Goal: Register for event/course

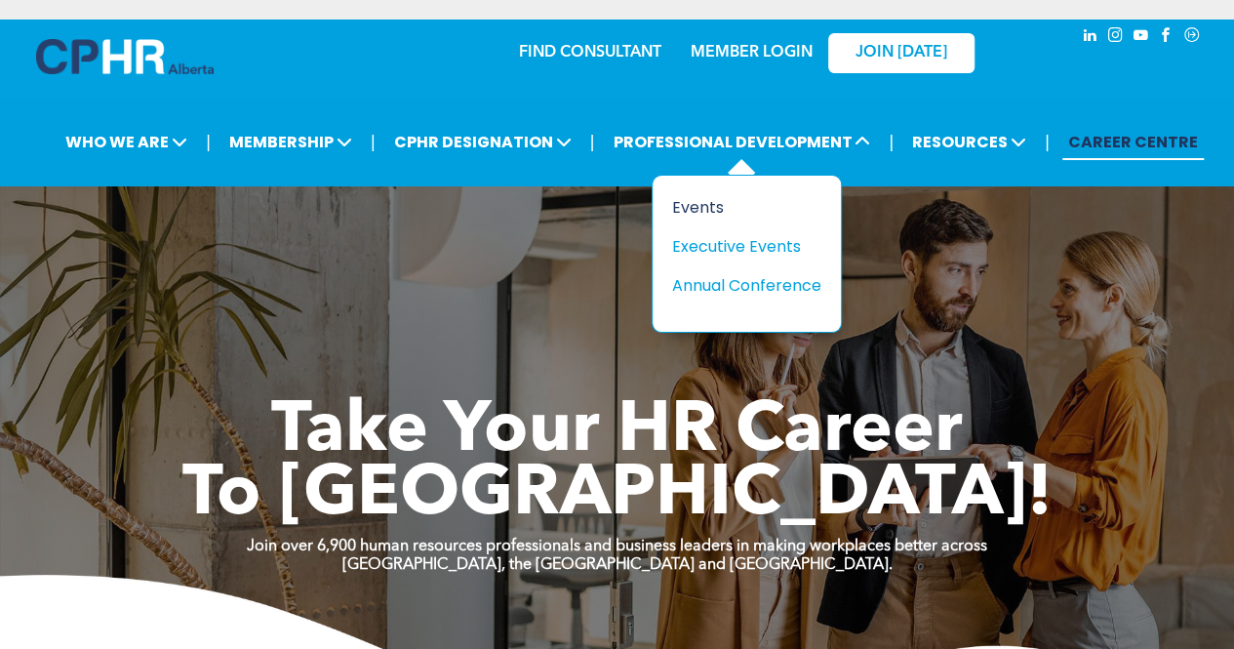
click at [716, 210] on div "Events" at bounding box center [739, 207] width 135 height 24
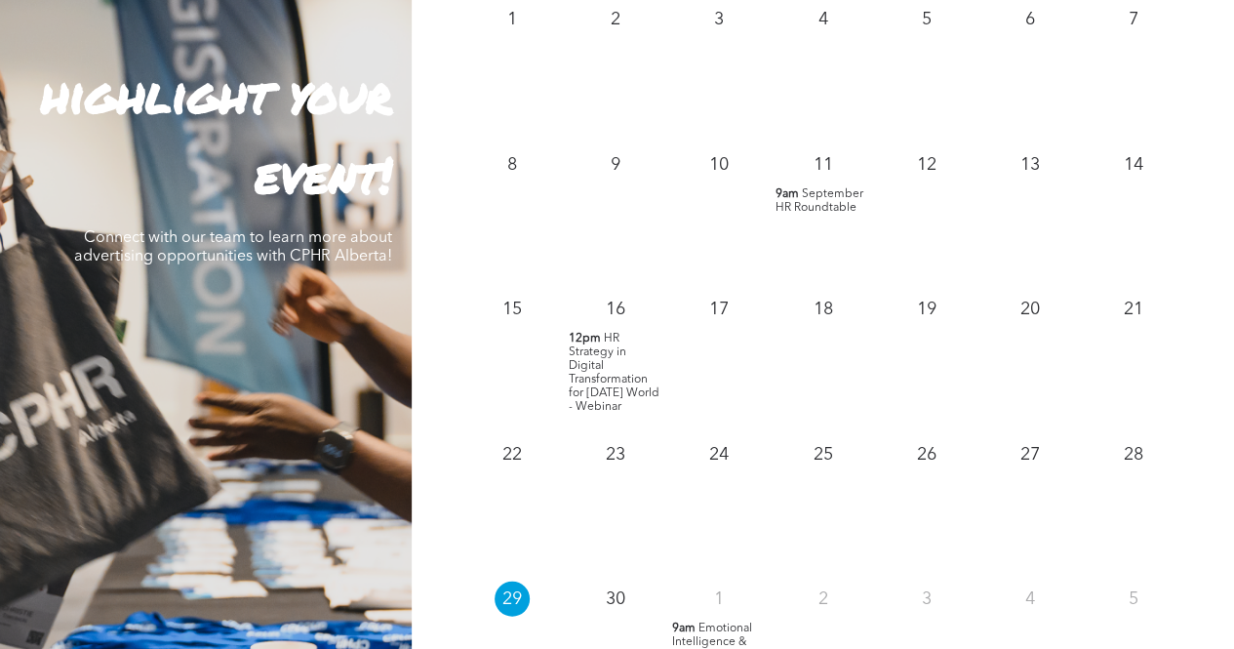
scroll to position [1530, 0]
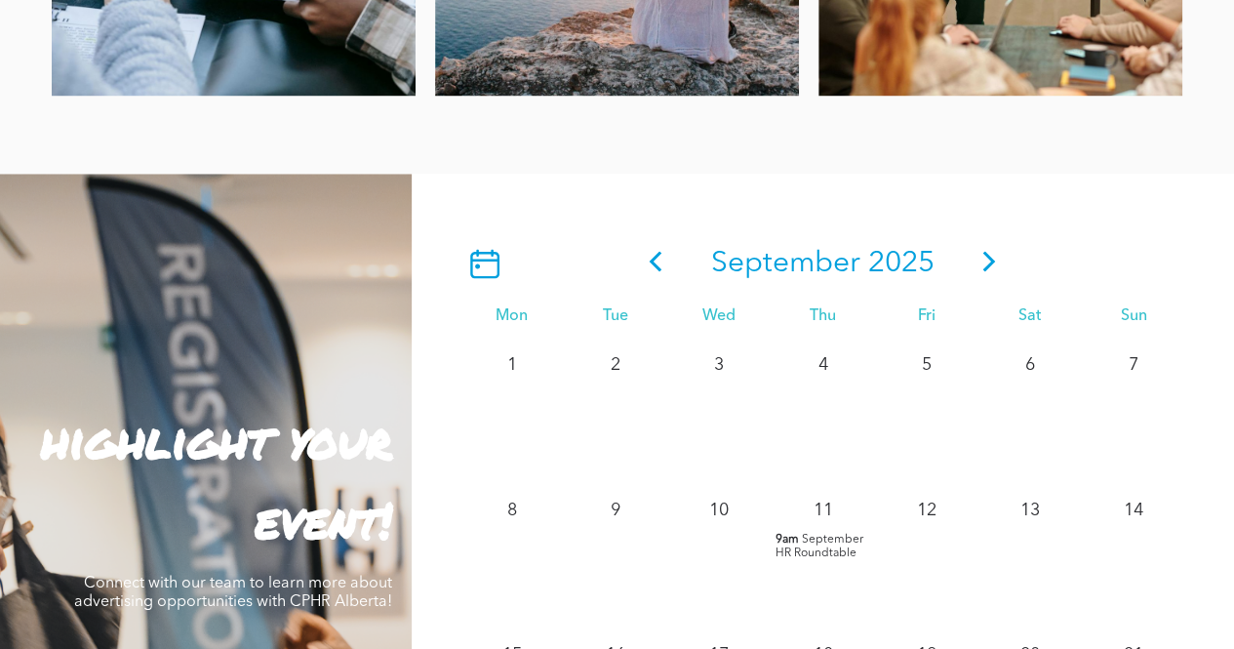
click at [984, 262] on icon at bounding box center [989, 261] width 29 height 20
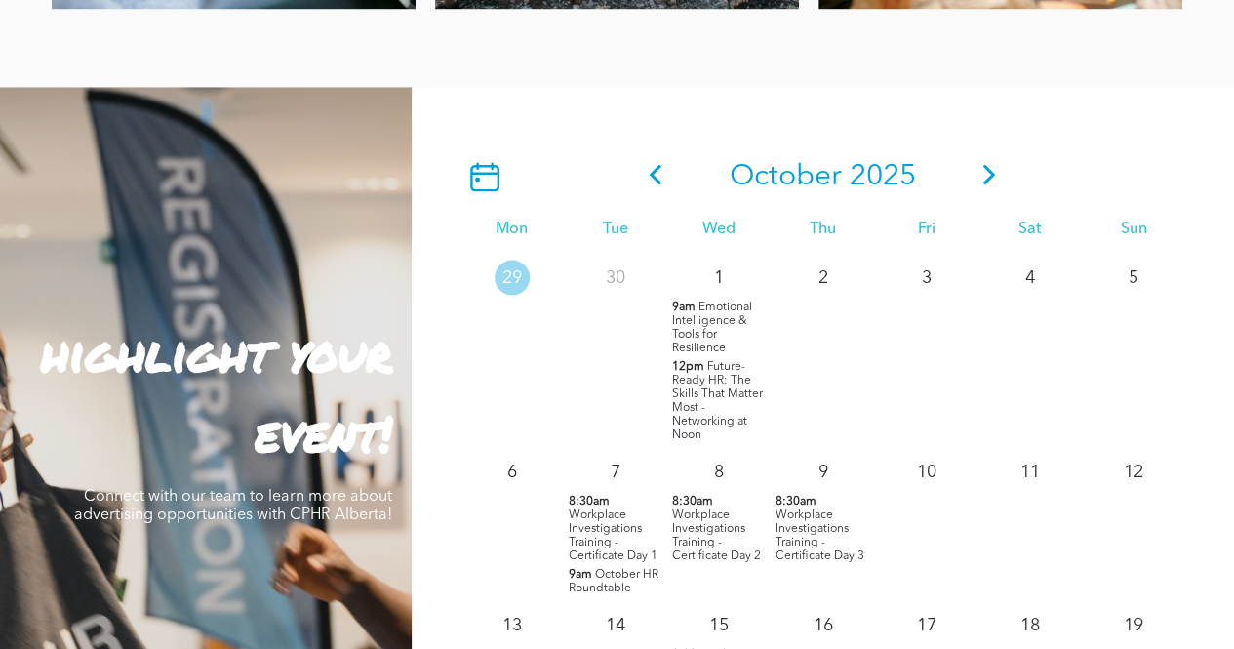
scroll to position [1725, 0]
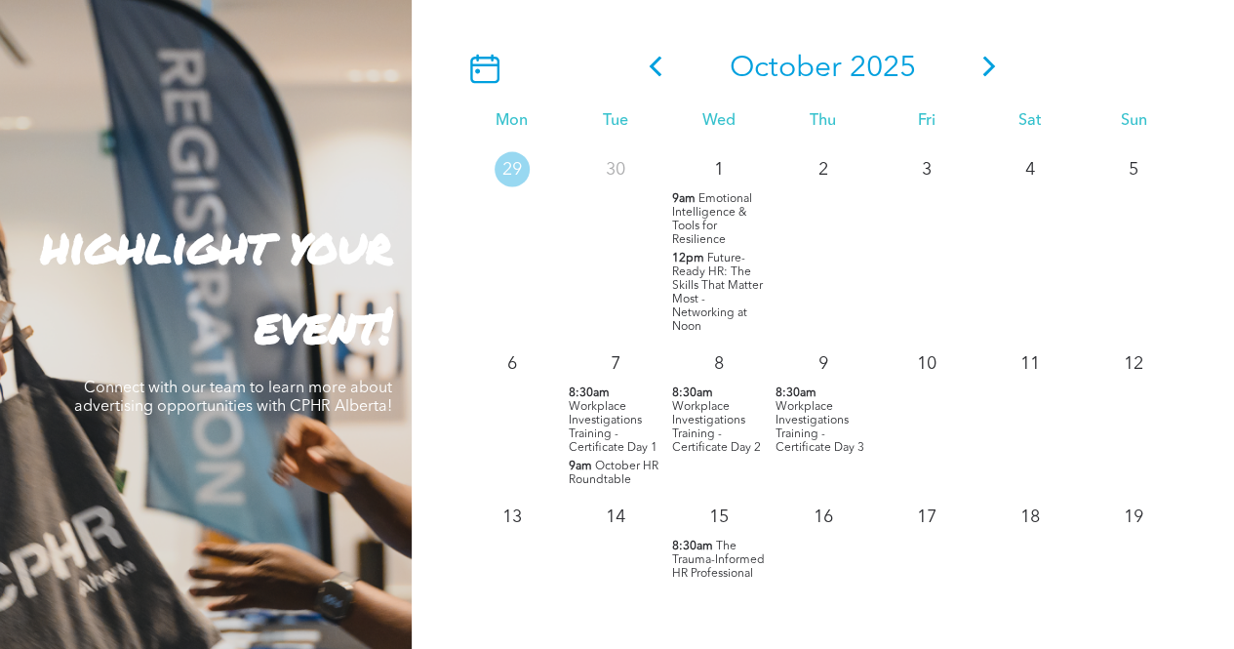
click at [623, 415] on span "Workplace Investigations Training - Certificate Day 1" at bounding box center [613, 426] width 89 height 53
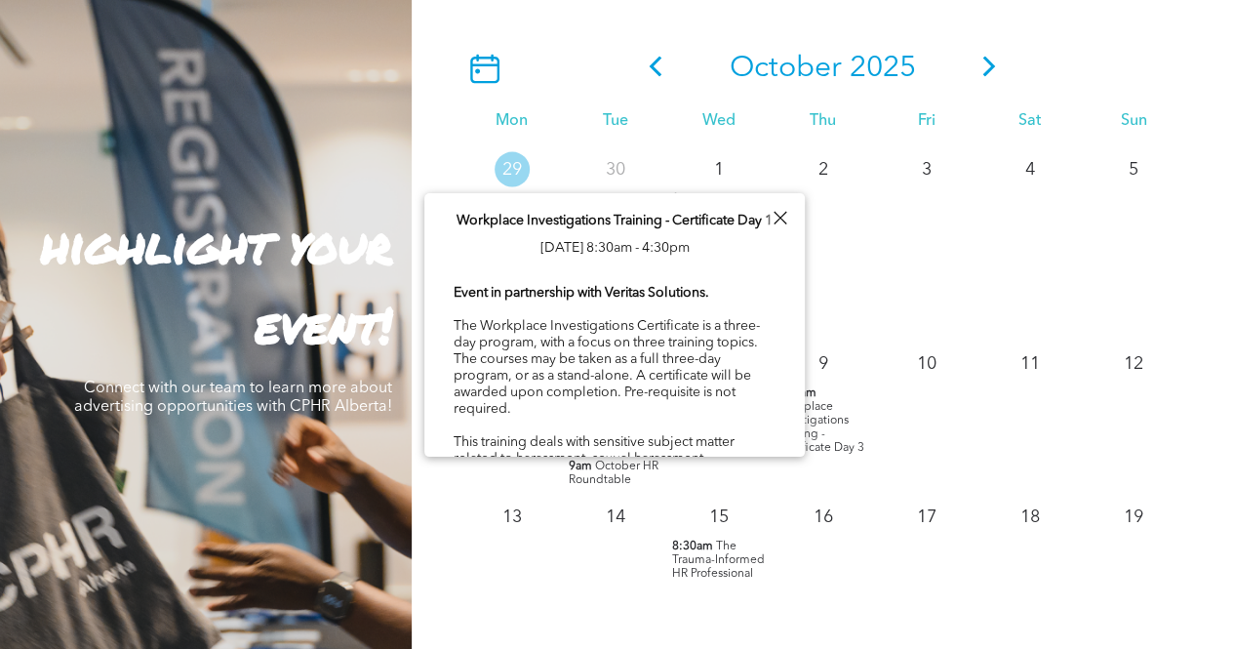
click at [778, 216] on div at bounding box center [780, 218] width 26 height 26
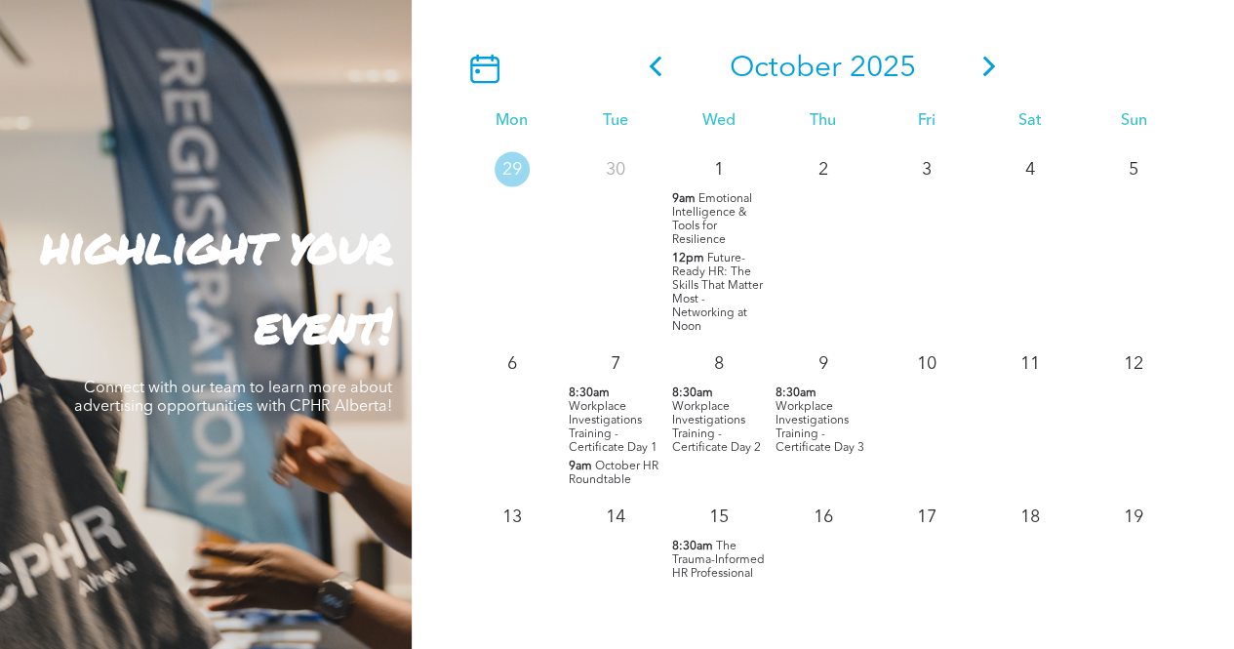
click at [597, 419] on span "Workplace Investigations Training - Certificate Day 1" at bounding box center [613, 426] width 89 height 53
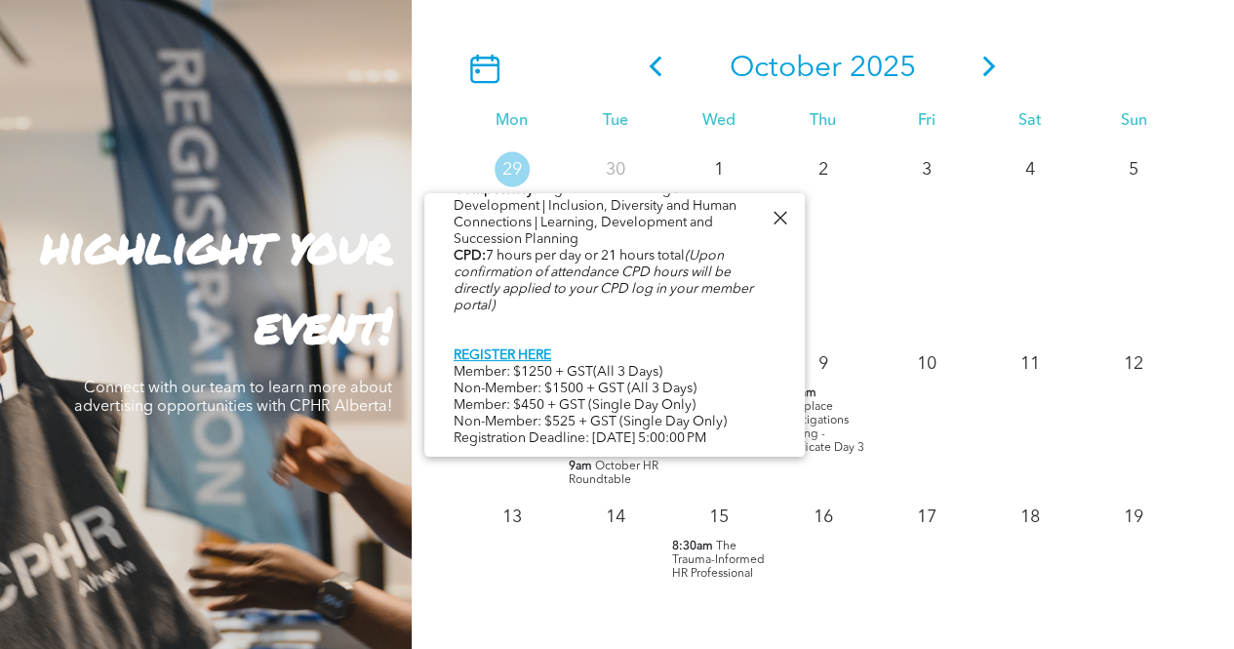
scroll to position [1042, 0]
click at [546, 348] on link "REGISTER HERE" at bounding box center [503, 355] width 98 height 14
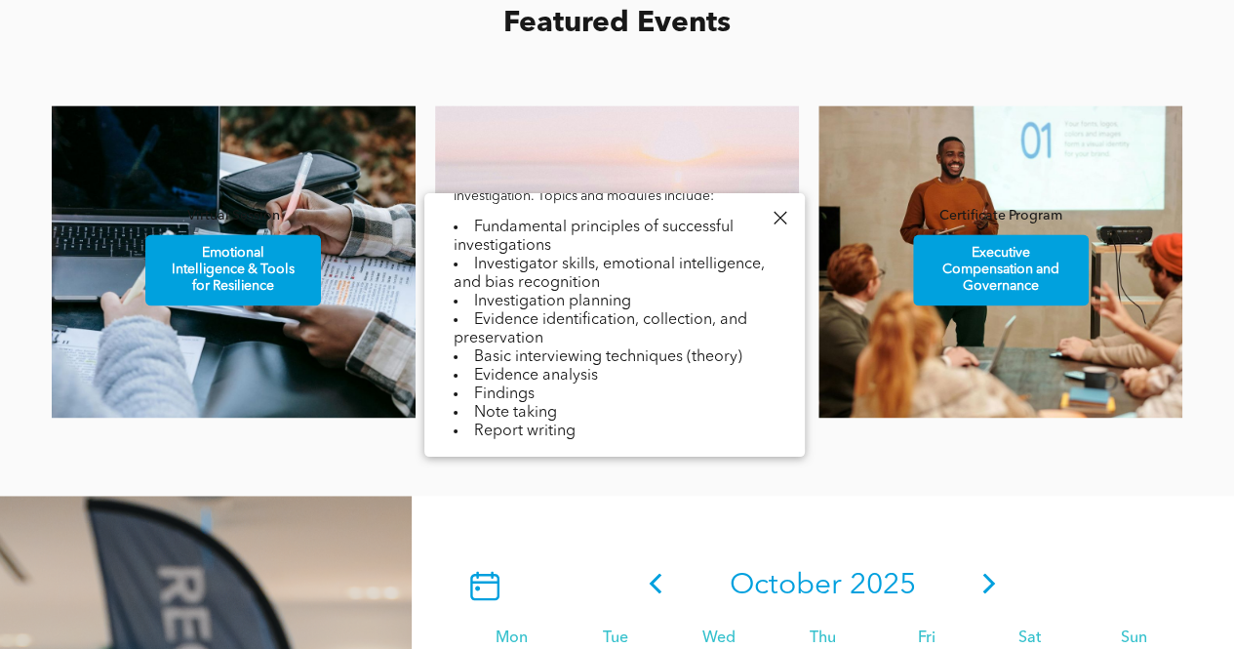
scroll to position [1237, 0]
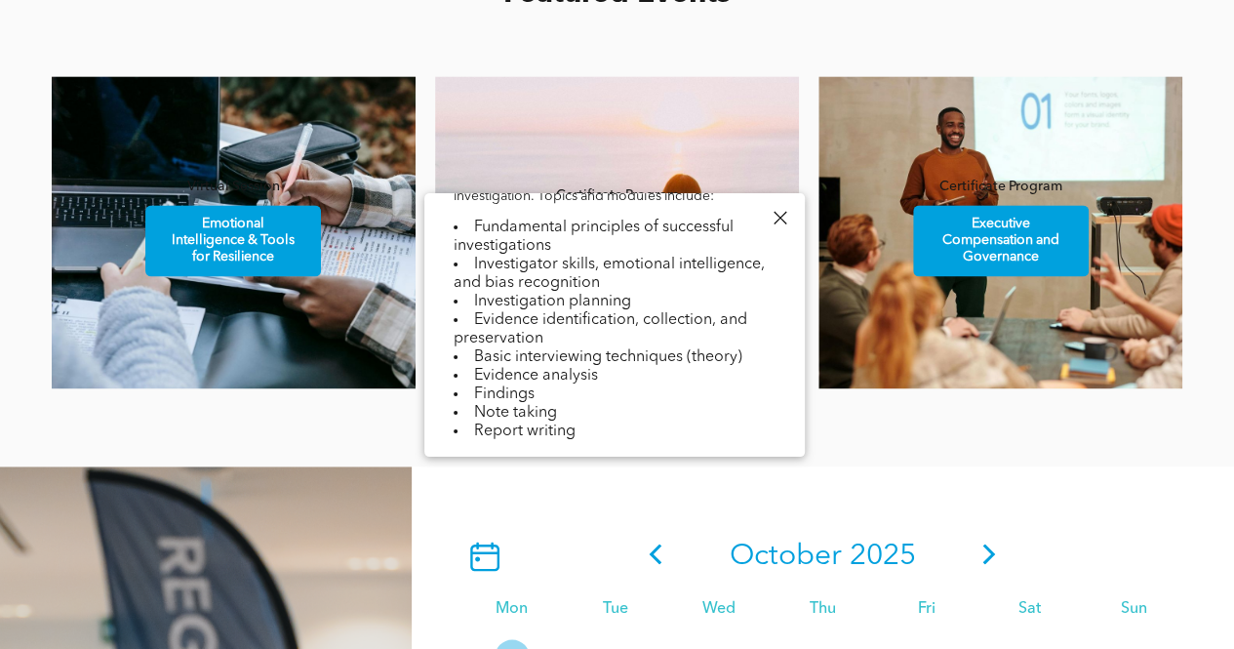
click at [496, 551] on icon at bounding box center [484, 556] width 29 height 29
click at [993, 558] on icon at bounding box center [990, 553] width 13 height 20
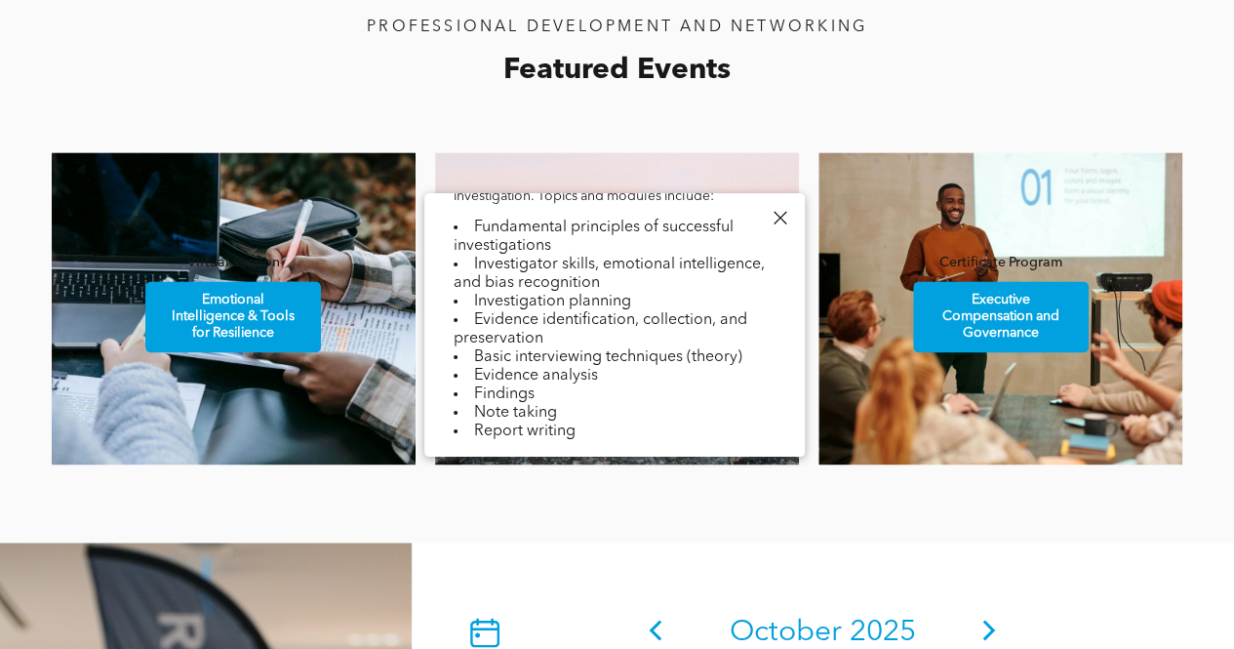
scroll to position [1042, 0]
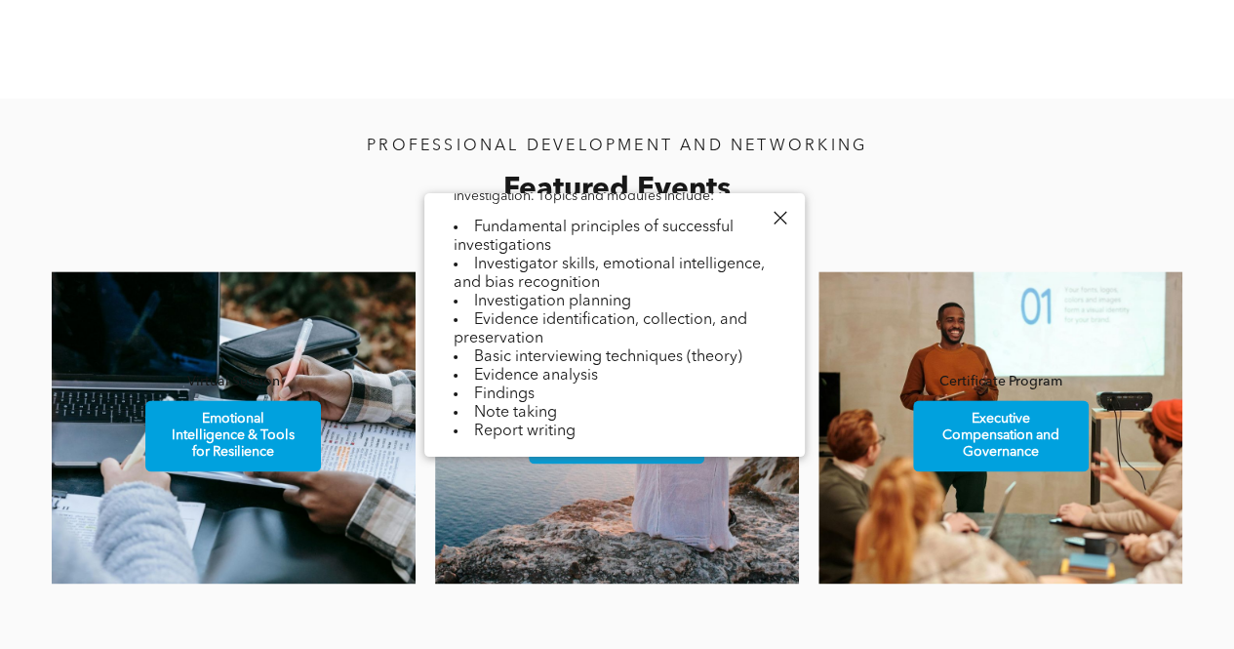
click at [783, 220] on div at bounding box center [780, 218] width 26 height 26
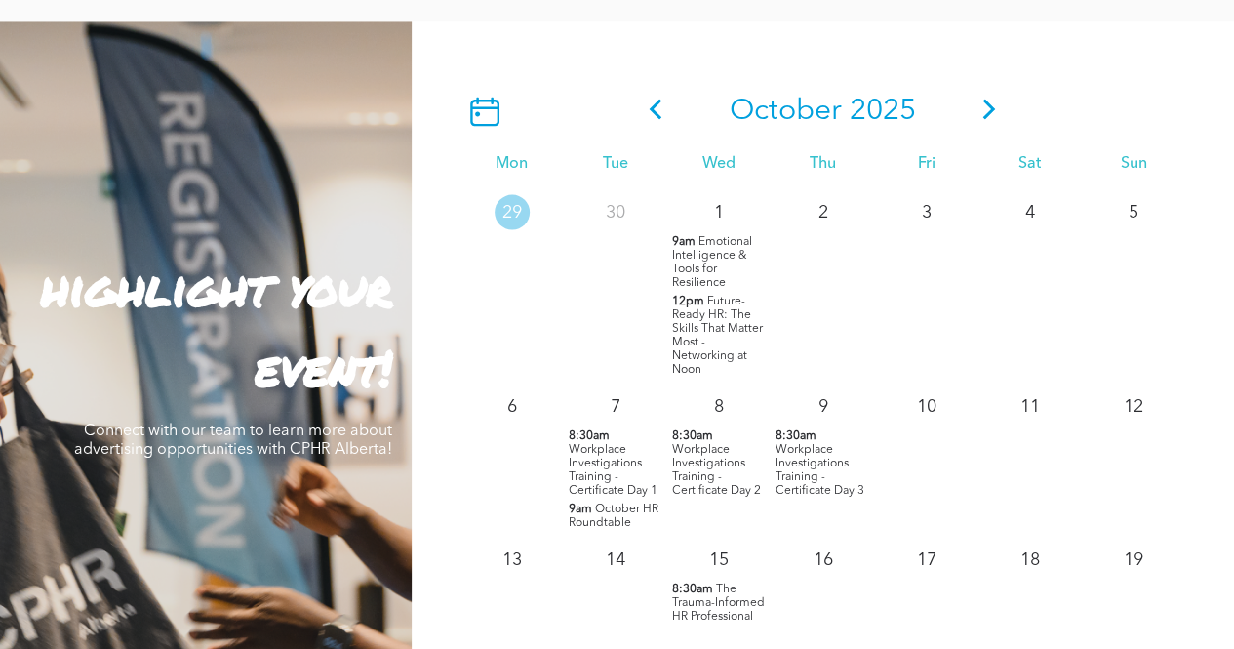
scroll to position [1725, 0]
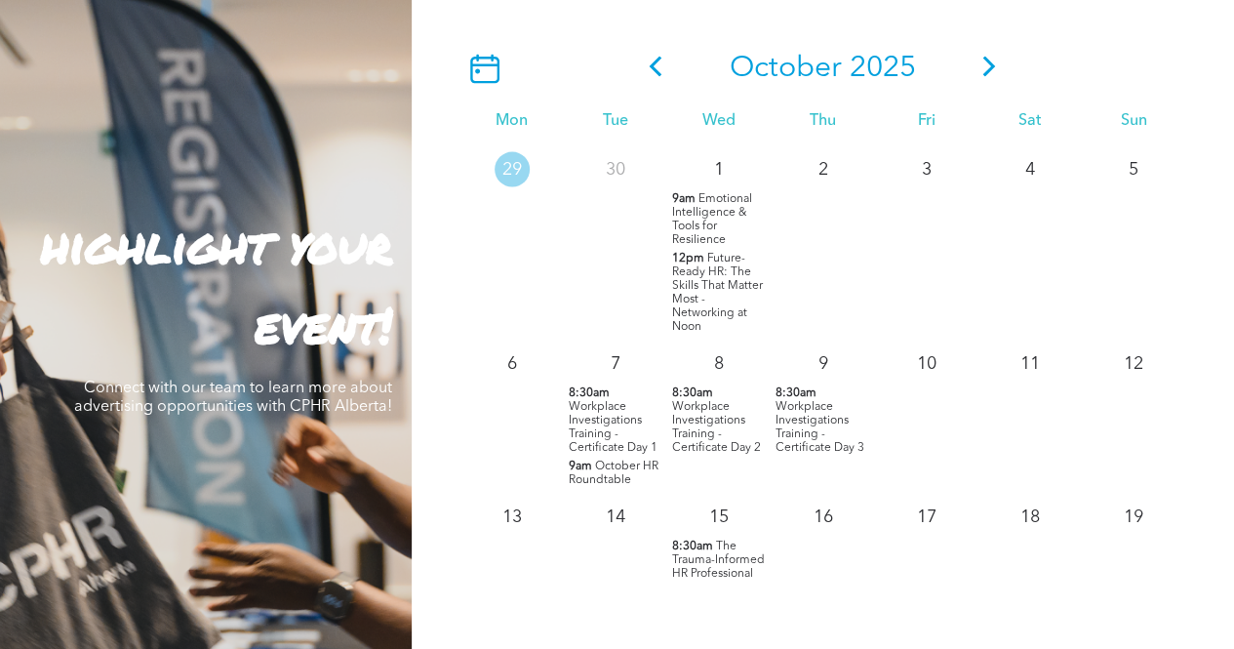
click at [593, 431] on span "Workplace Investigations Training - Certificate Day 1" at bounding box center [613, 426] width 89 height 53
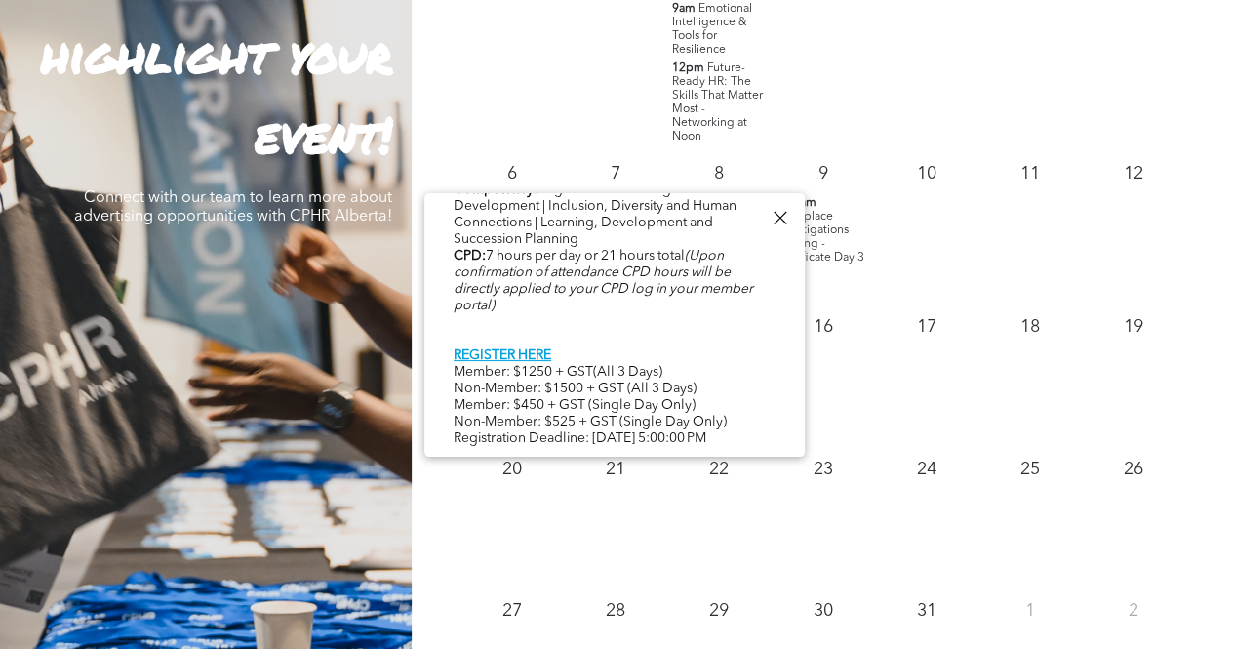
scroll to position [1920, 0]
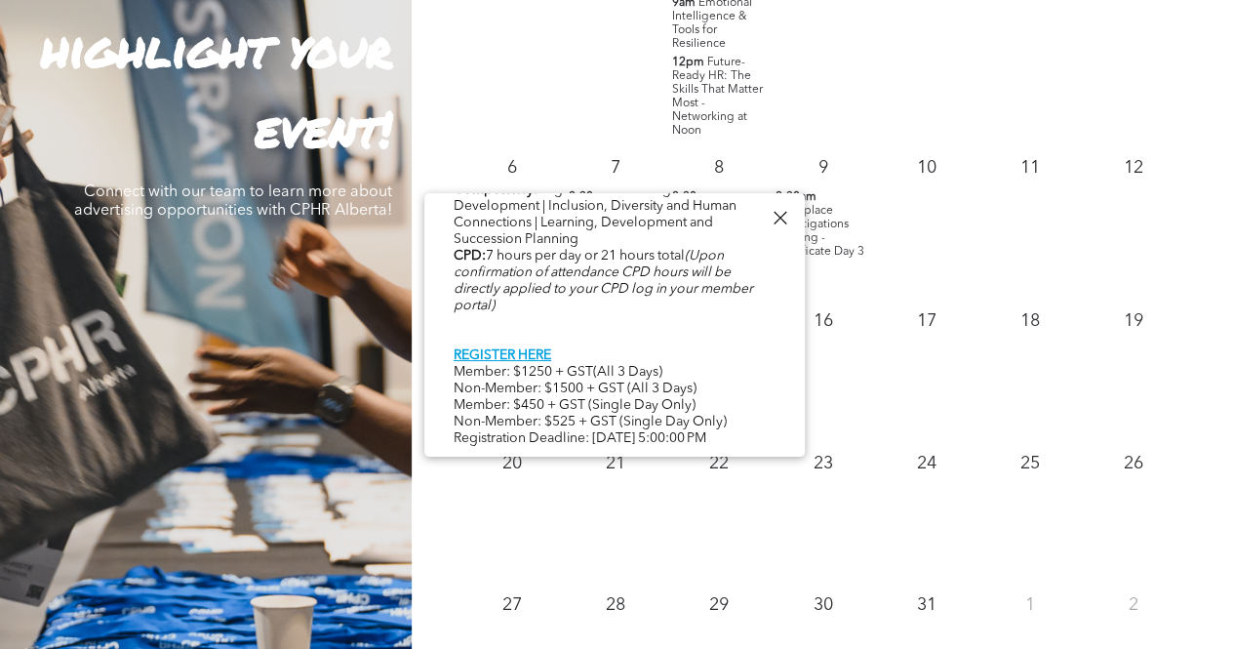
click at [778, 217] on div at bounding box center [780, 218] width 26 height 26
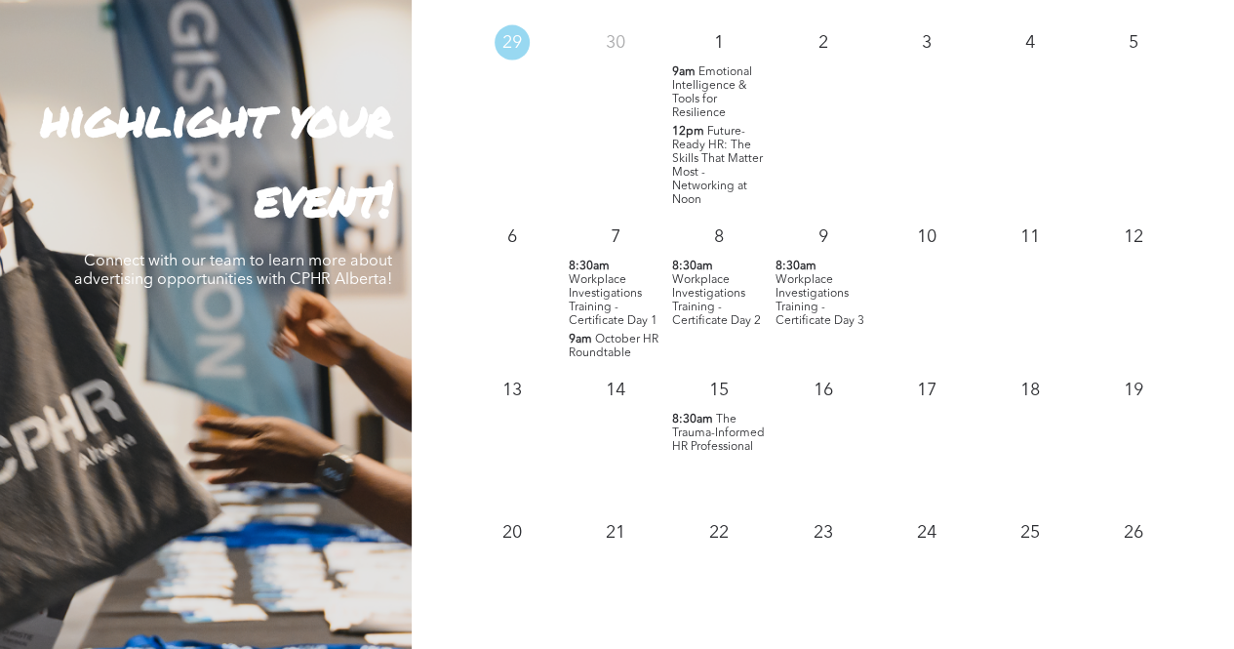
scroll to position [1725, 0]
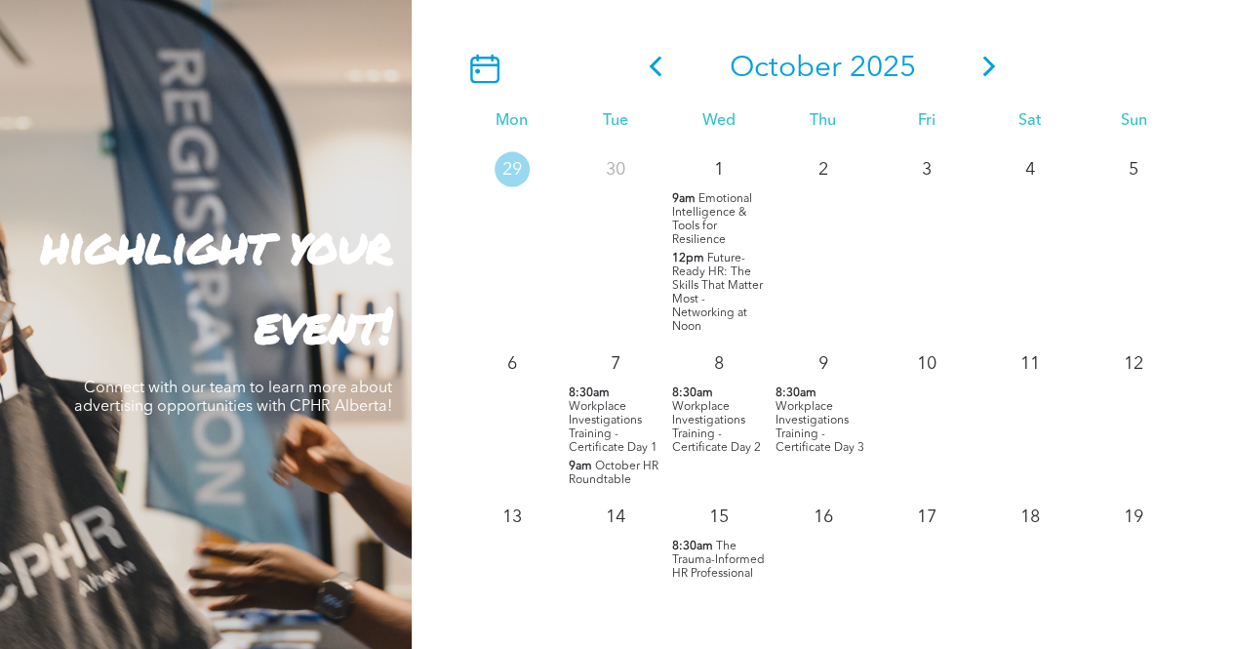
click at [702, 444] on span "Workplace Investigations Training - Certificate Day 2" at bounding box center [716, 426] width 89 height 53
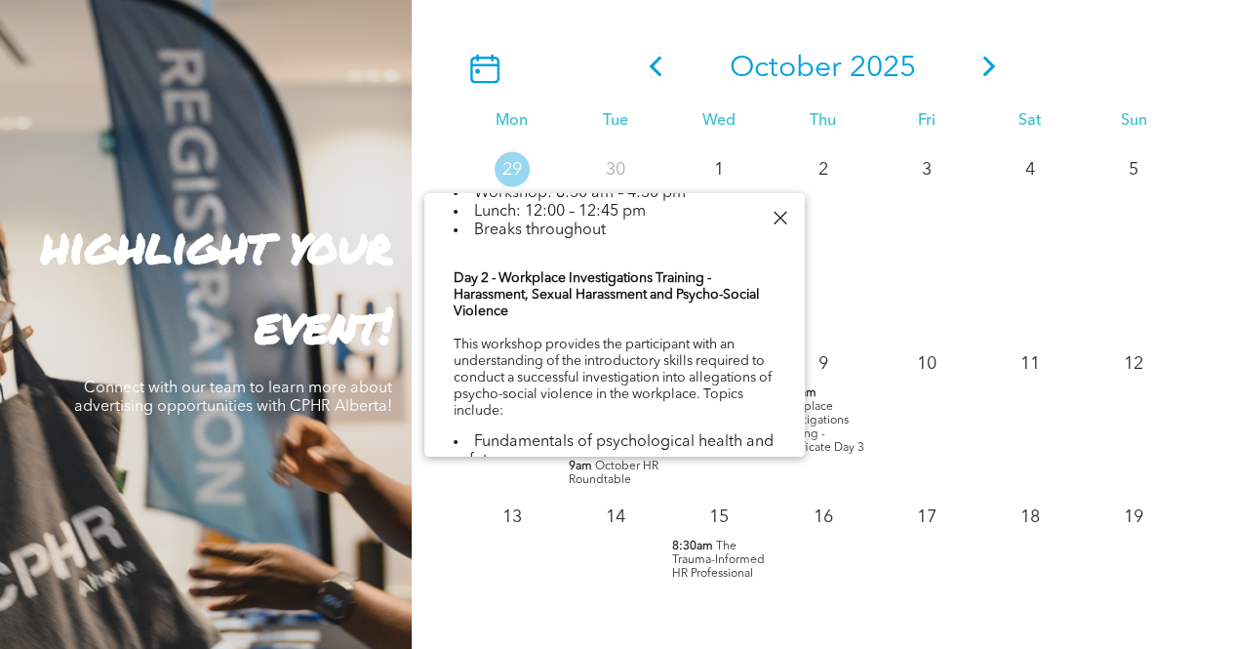
scroll to position [585, 0]
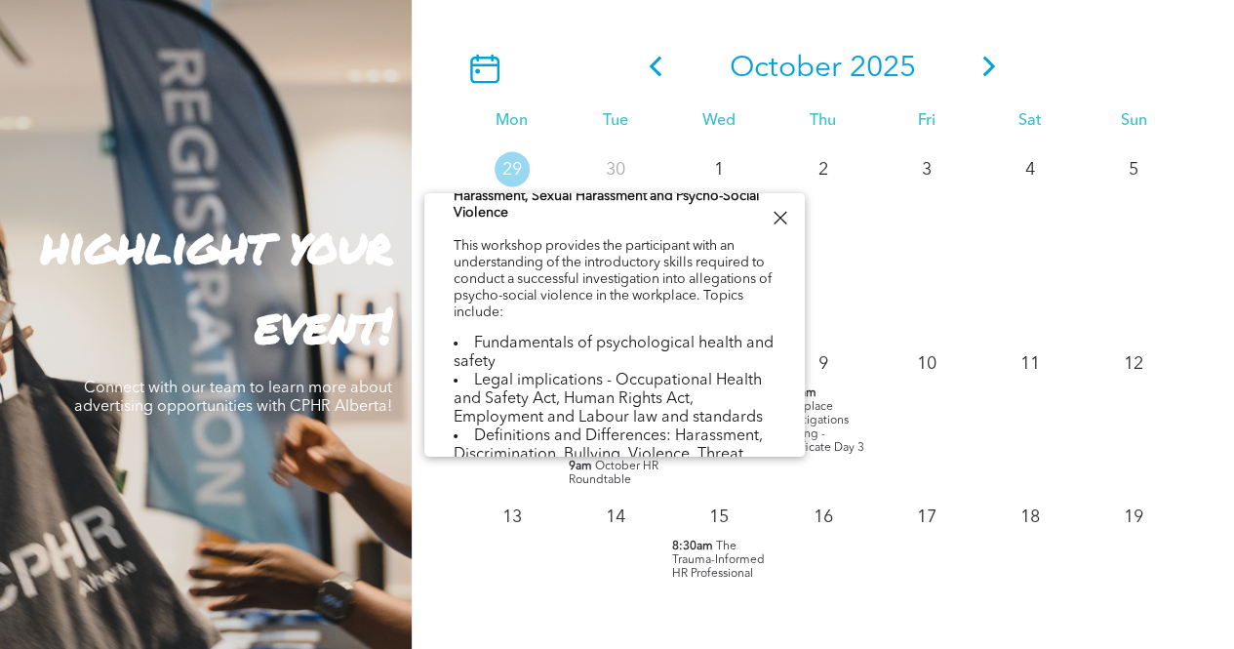
click at [781, 209] on div at bounding box center [780, 218] width 26 height 26
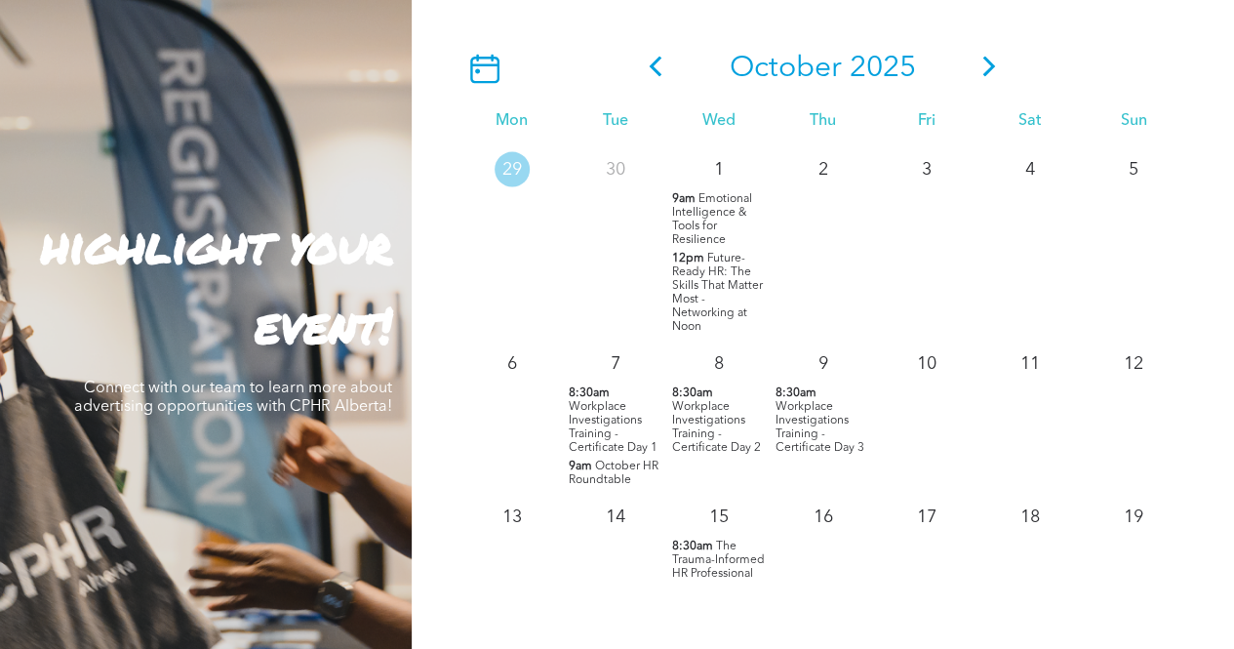
click at [802, 399] on span "8:30am" at bounding box center [796, 392] width 41 height 14
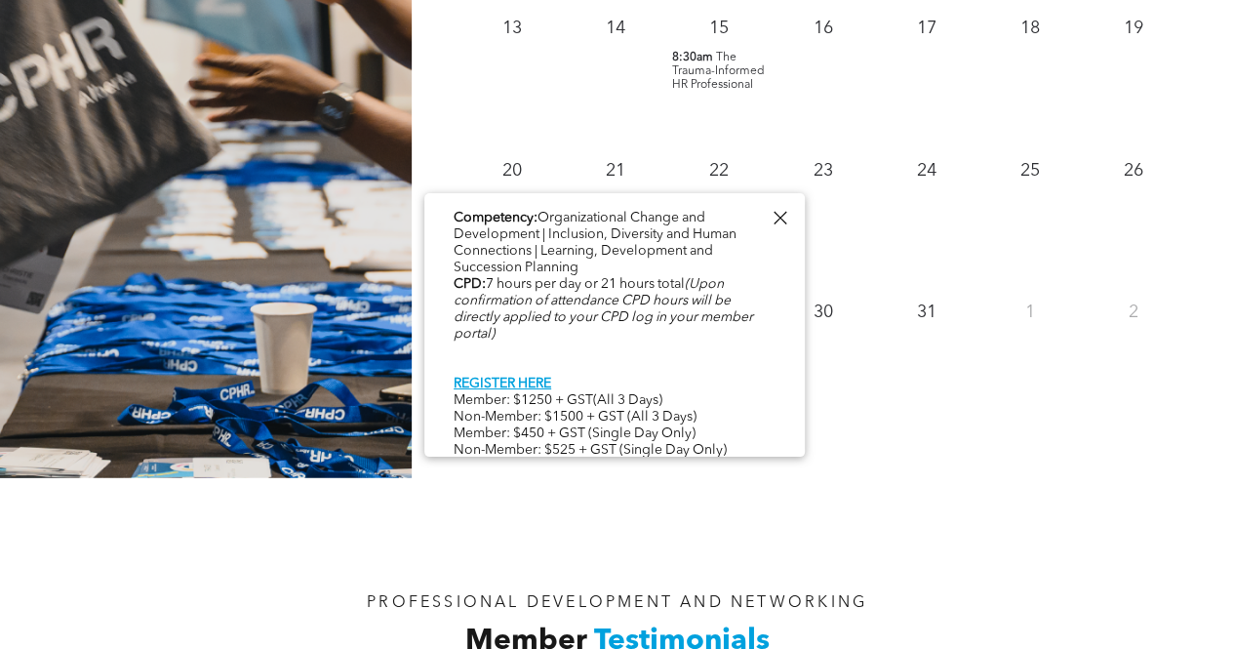
scroll to position [1823, 0]
